Goal: Information Seeking & Learning: Learn about a topic

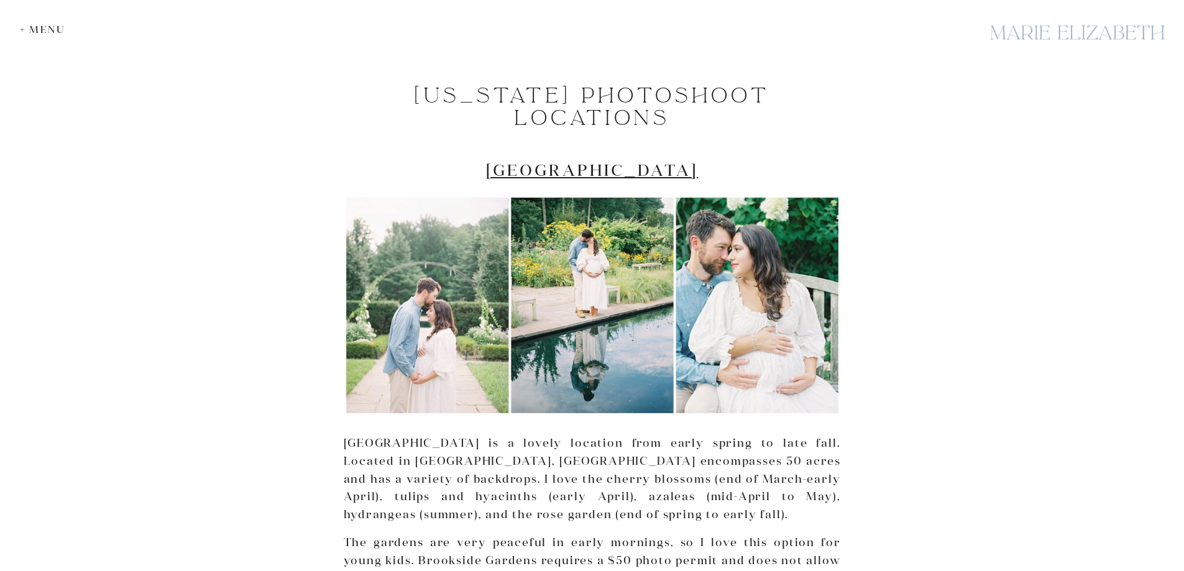
scroll to position [808, 0]
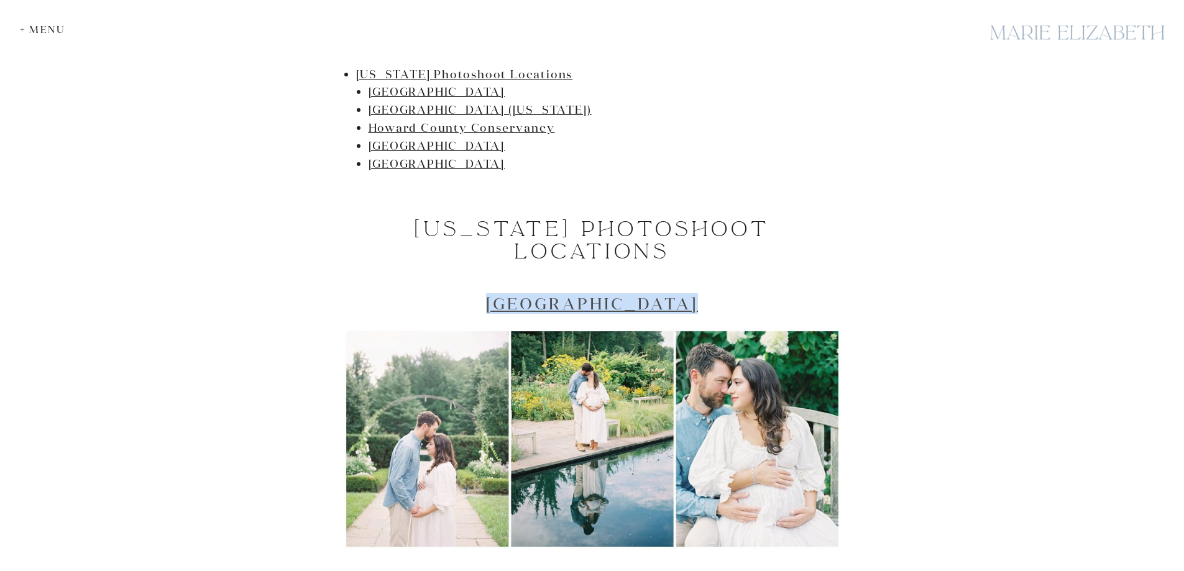
drag, startPoint x: 708, startPoint y: 305, endPoint x: 488, endPoint y: 308, distance: 220.0
click at [488, 308] on h2 "[GEOGRAPHIC_DATA]" at bounding box center [592, 303] width 497 height 19
copy link "[GEOGRAPHIC_DATA]"
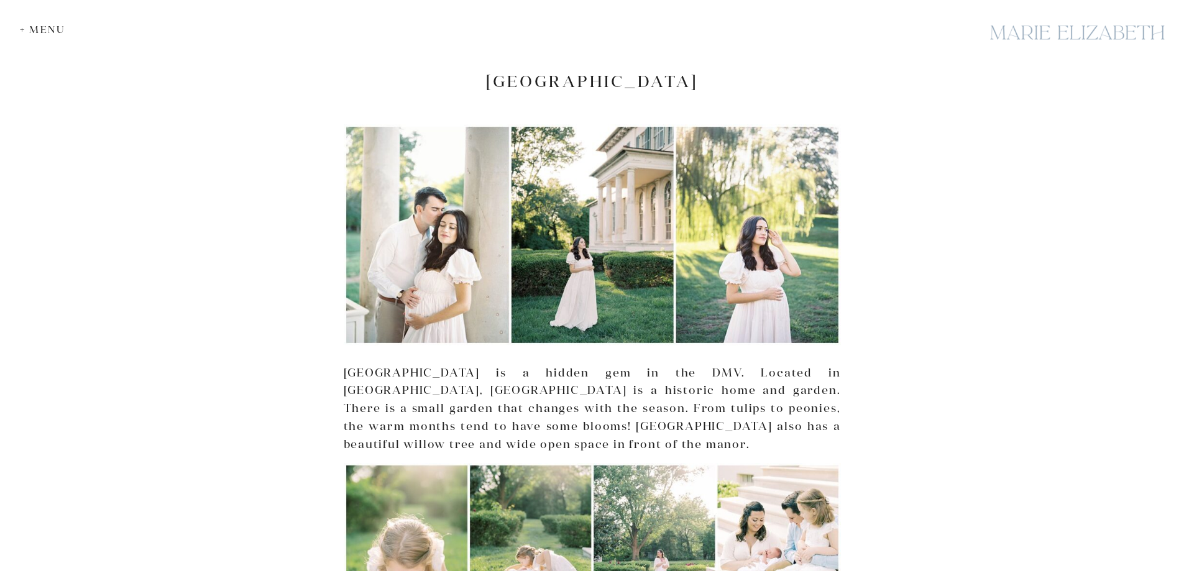
scroll to position [3045, 0]
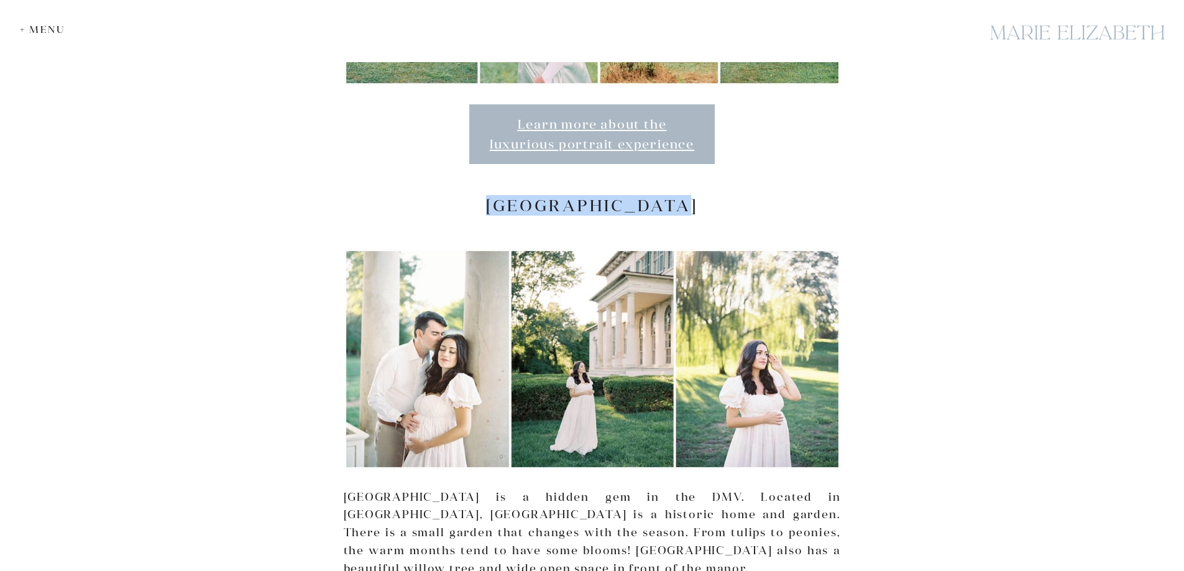
drag, startPoint x: 703, startPoint y: 165, endPoint x: 478, endPoint y: 165, distance: 225.6
click at [478, 196] on h2 "[GEOGRAPHIC_DATA]" at bounding box center [592, 205] width 497 height 19
copy h2 "[GEOGRAPHIC_DATA]"
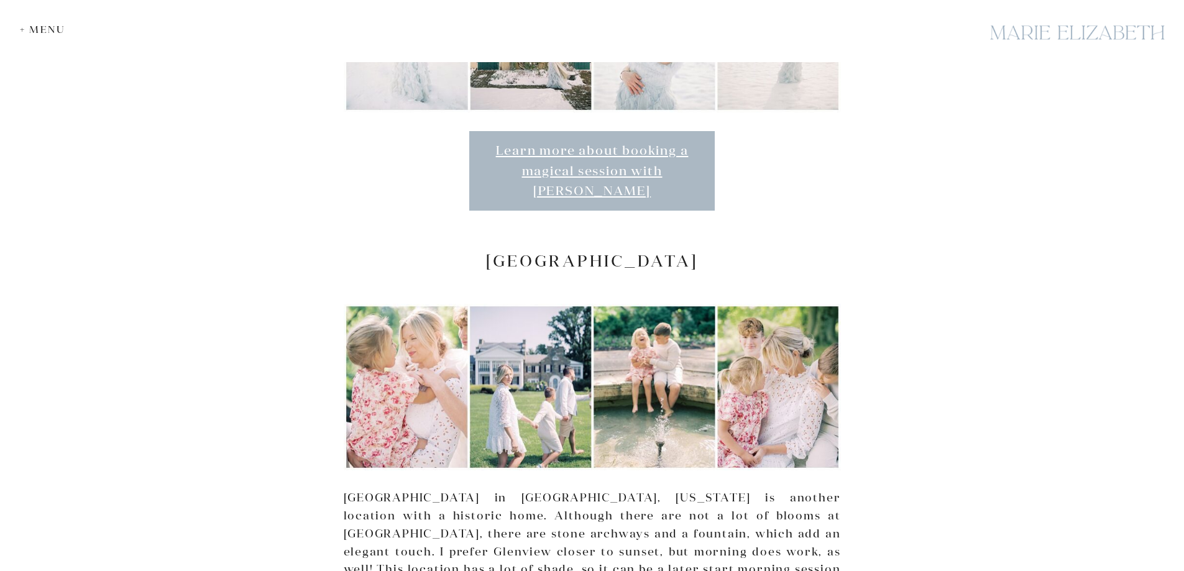
scroll to position [3946, 0]
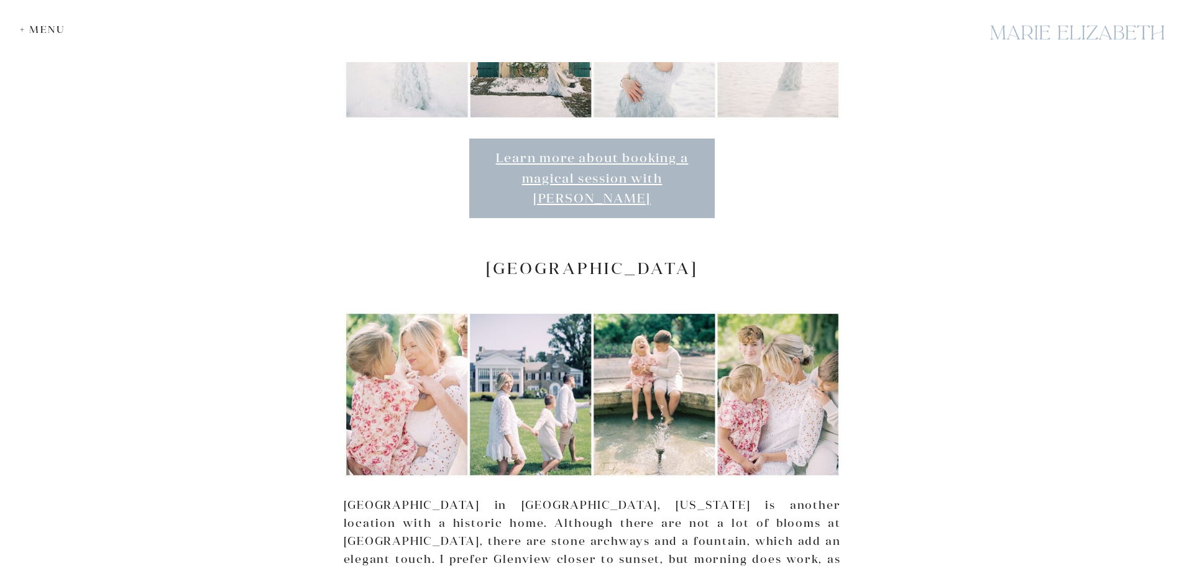
click at [610, 258] on h2 "[GEOGRAPHIC_DATA]" at bounding box center [592, 267] width 497 height 19
copy div "[GEOGRAPHIC_DATA]"
